Goal: Navigation & Orientation: Understand site structure

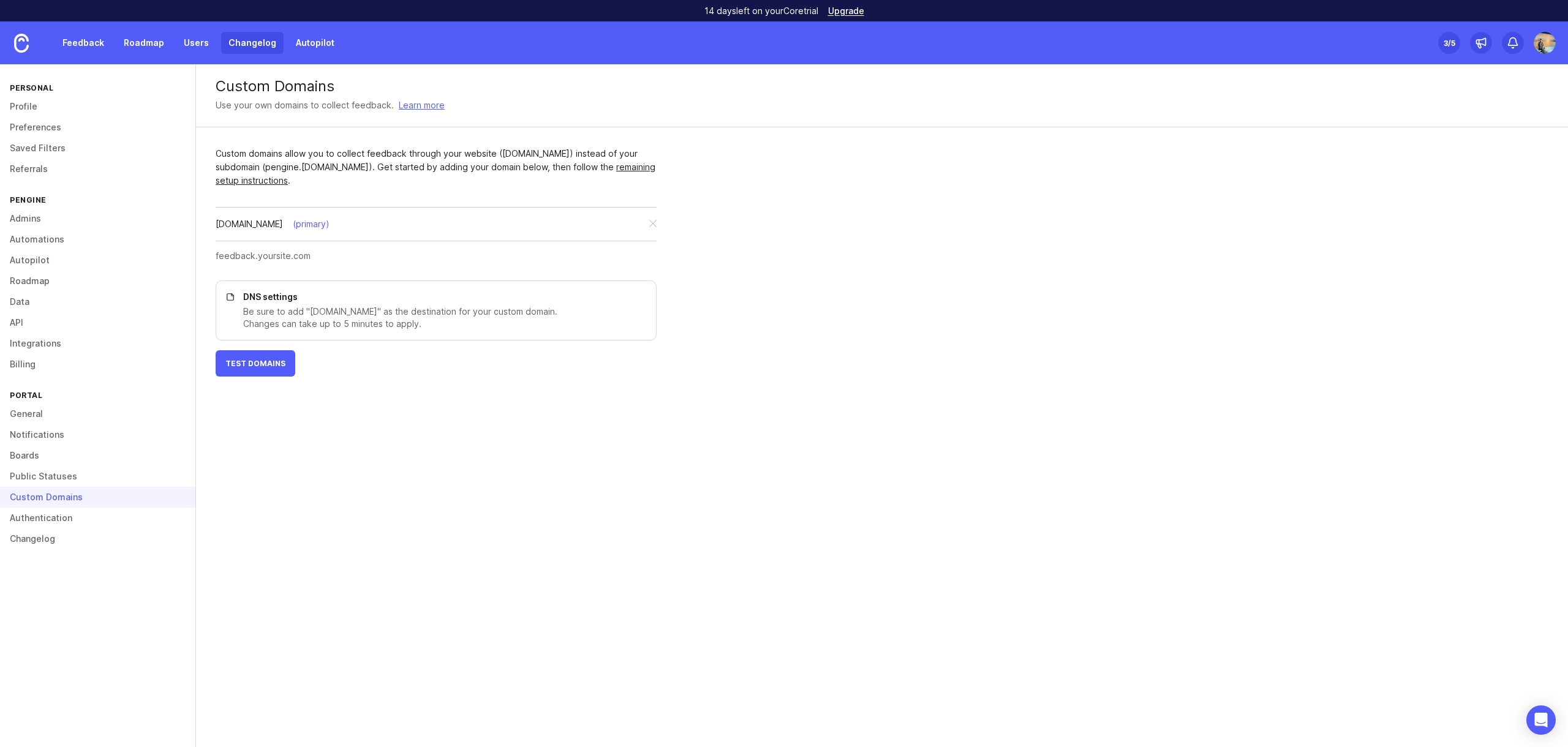
click at [237, 45] on link "Changelog" at bounding box center [253, 42] width 63 height 22
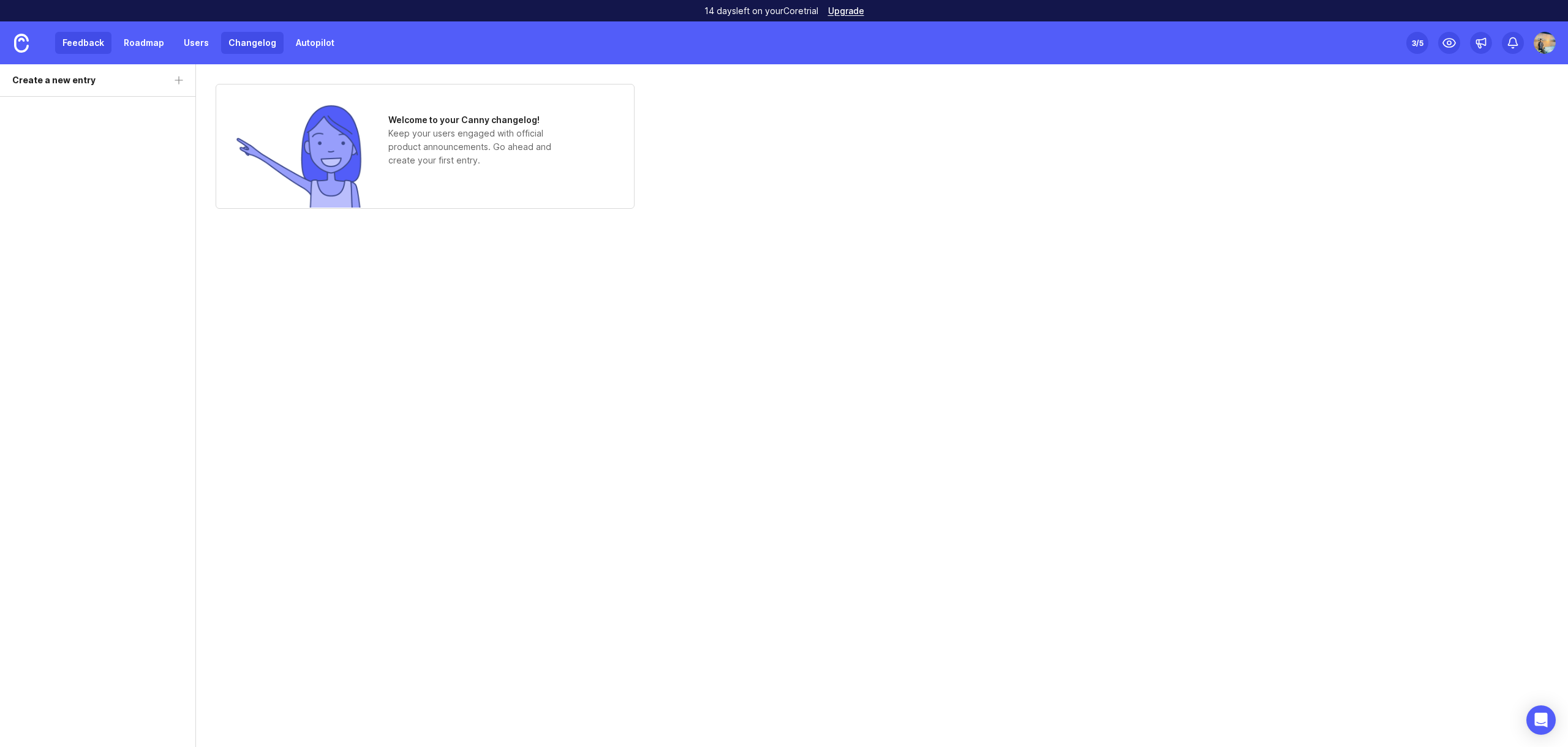
click at [87, 43] on link "Feedback" at bounding box center [83, 42] width 56 height 22
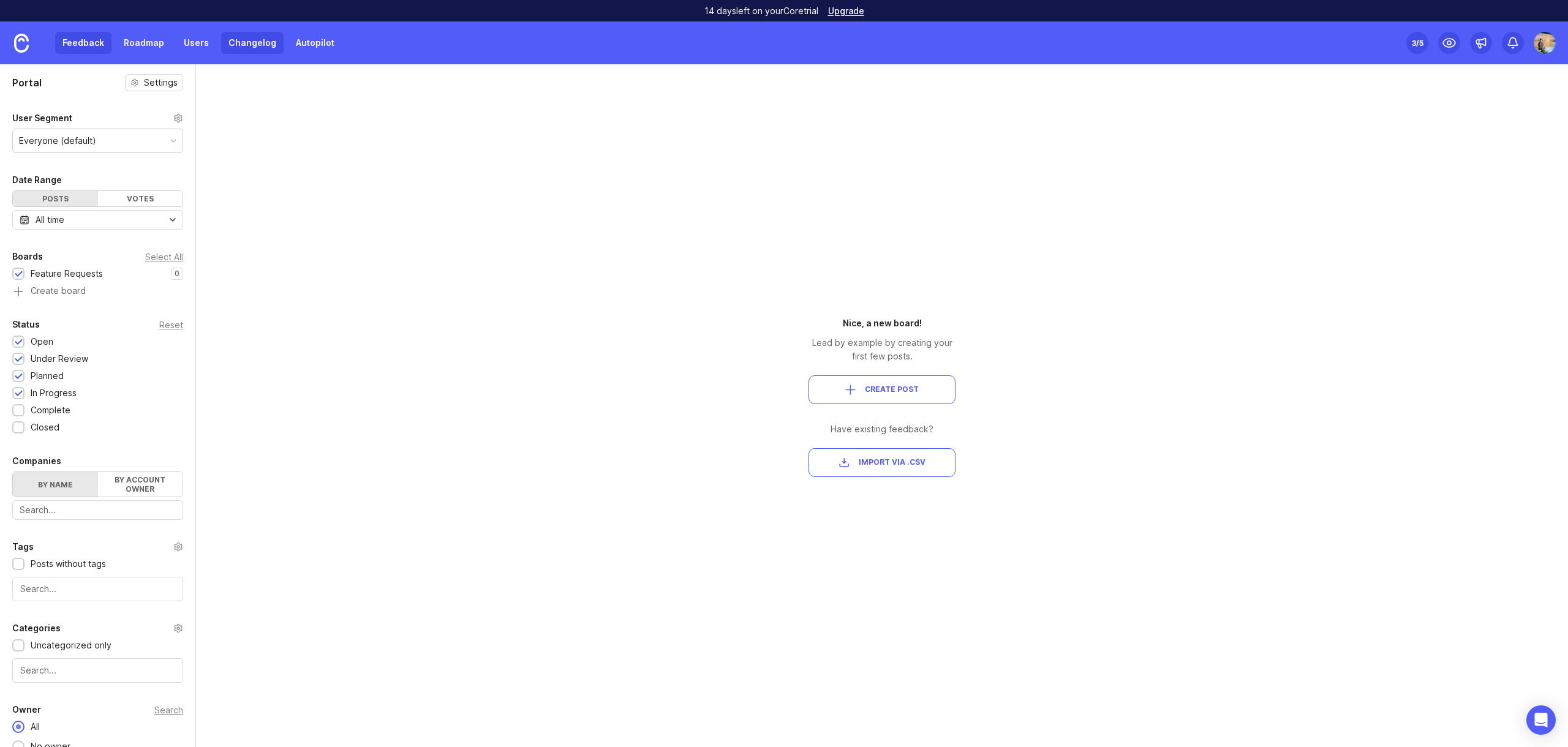
click at [230, 37] on link "Changelog" at bounding box center [253, 42] width 63 height 22
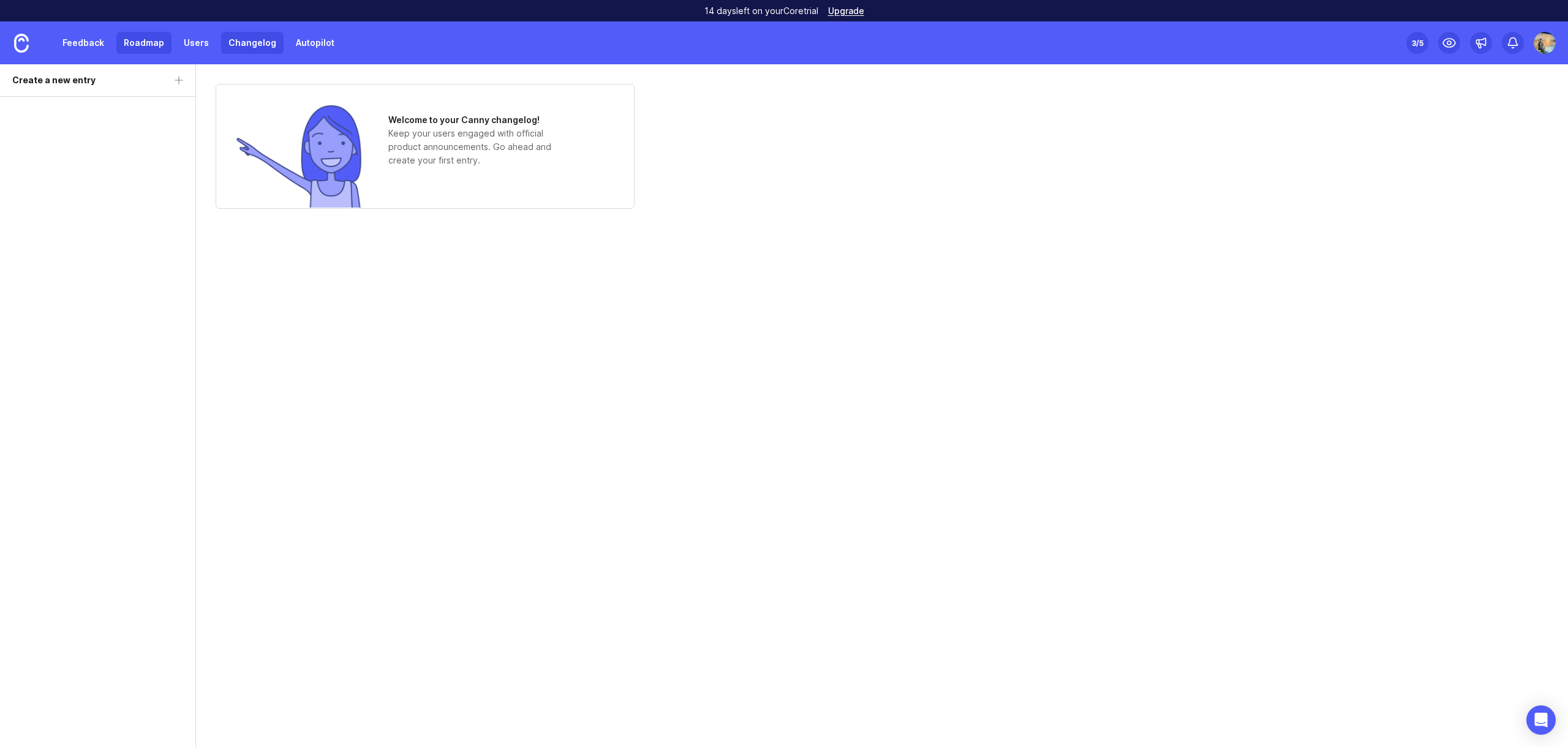
click at [141, 45] on link "Roadmap" at bounding box center [144, 42] width 55 height 22
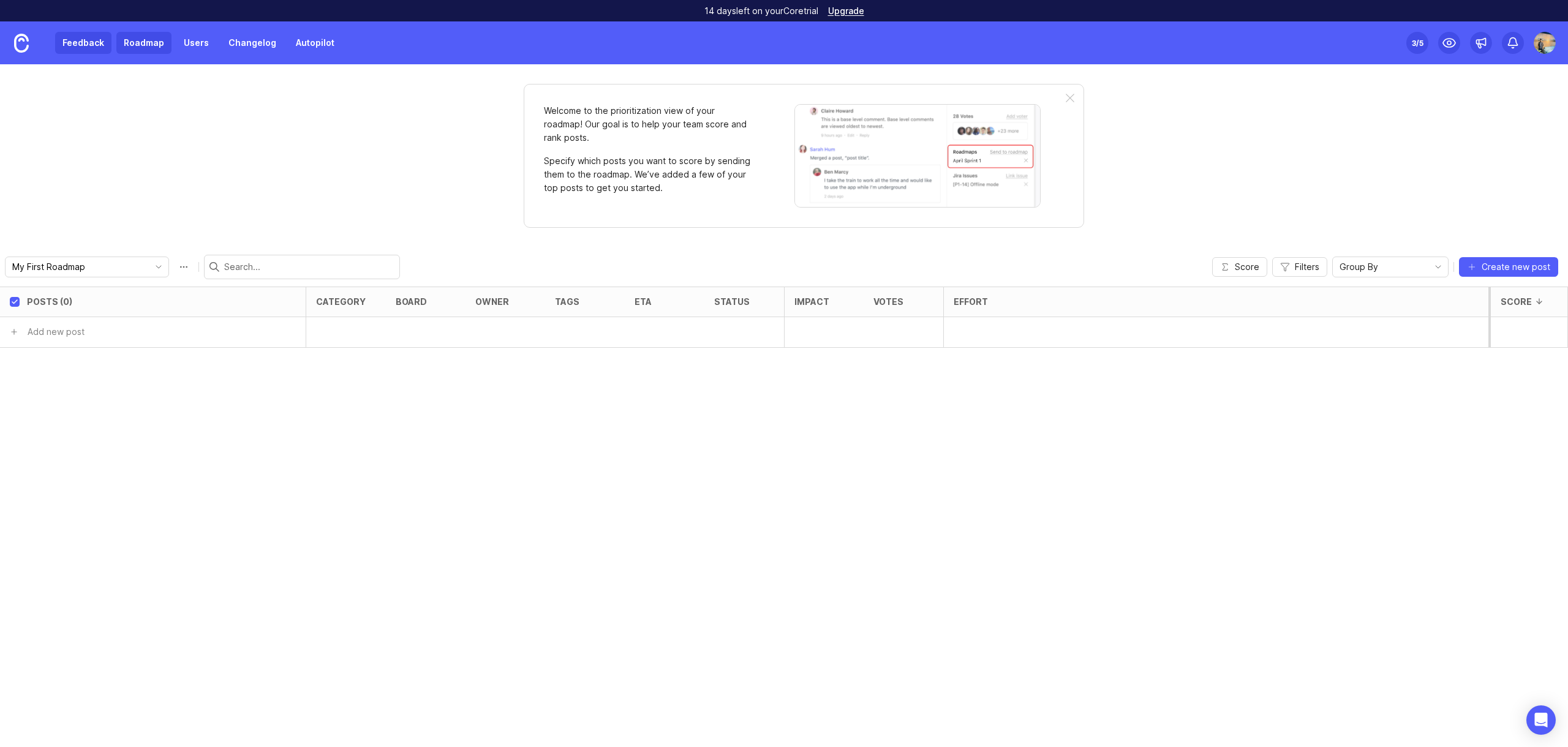
click at [107, 45] on link "Feedback" at bounding box center [83, 42] width 56 height 22
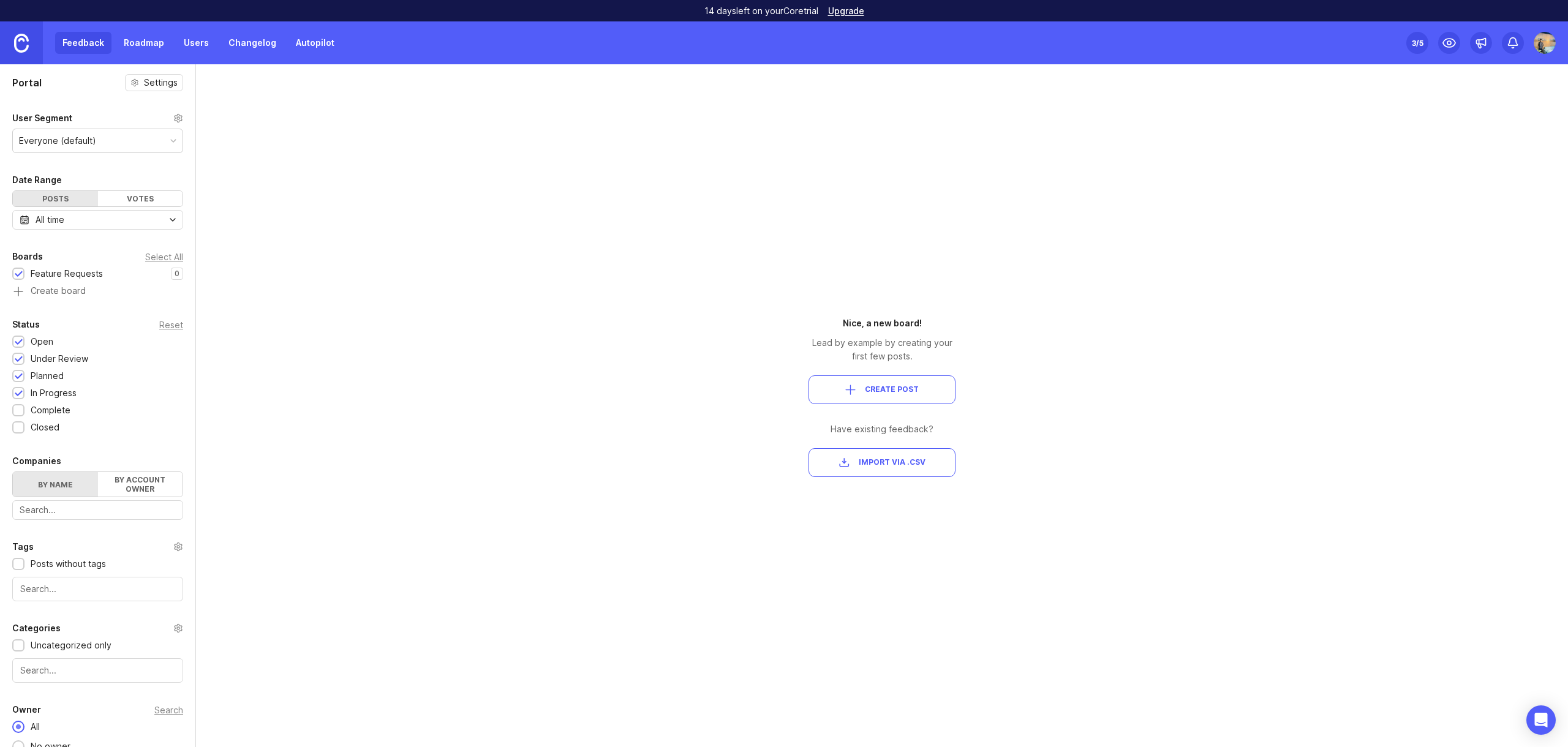
click at [20, 47] on img at bounding box center [21, 43] width 14 height 19
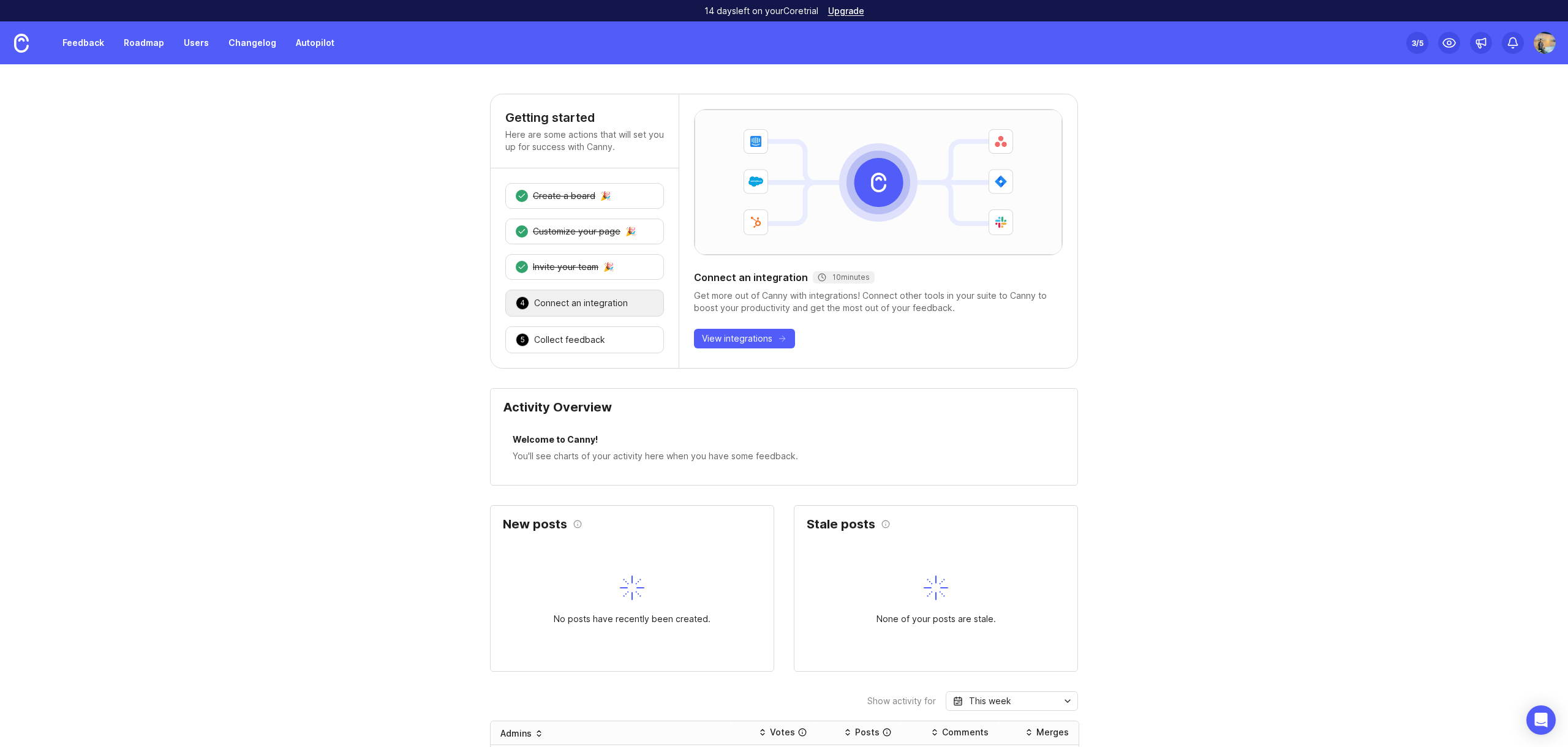
click at [1550, 49] on img at bounding box center [1544, 42] width 22 height 22
